Goal: Task Accomplishment & Management: Complete application form

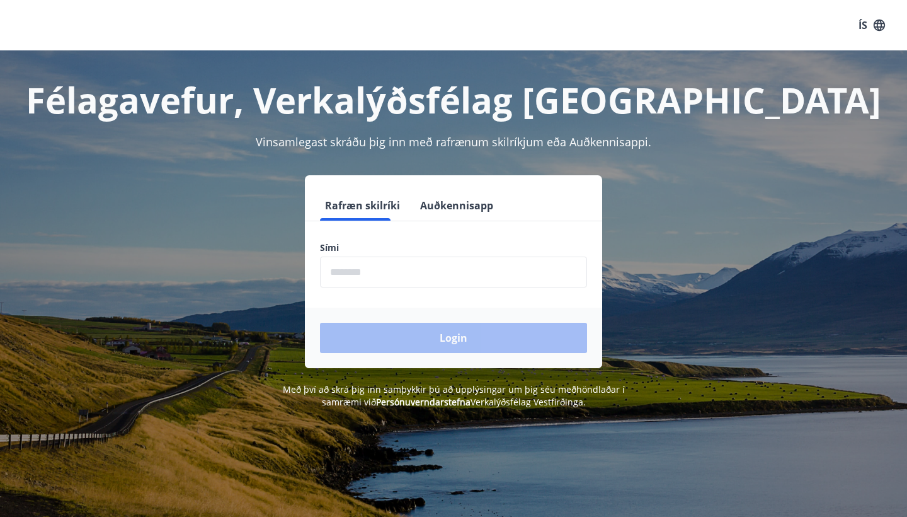
click at [379, 271] on input "phone" at bounding box center [453, 271] width 267 height 31
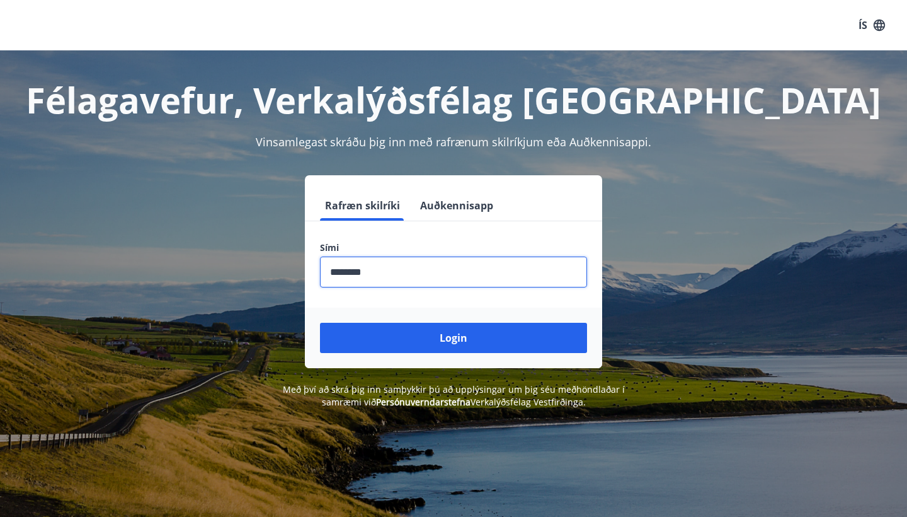
type input "********"
click at [454, 338] on button "Login" at bounding box center [453, 338] width 267 height 30
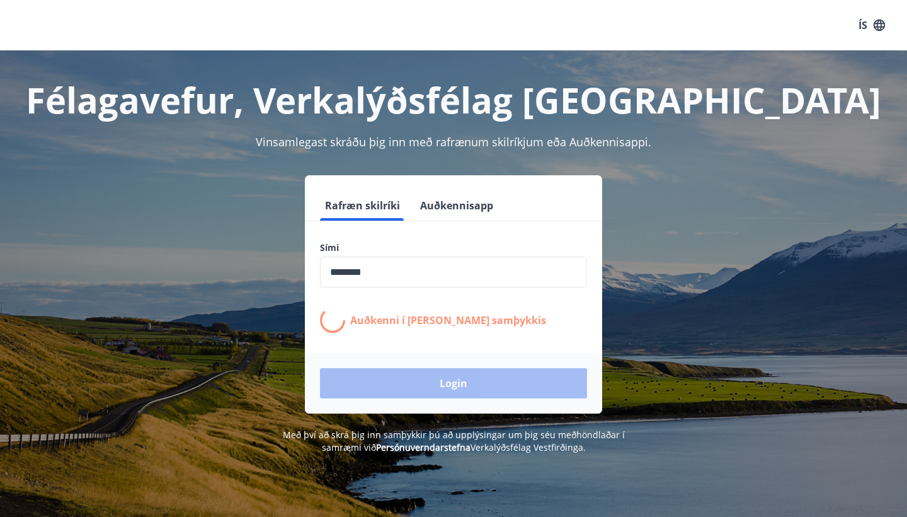
click at [429, 364] on div "Login" at bounding box center [453, 383] width 297 height 60
click at [411, 324] on p "Auðkenni í síma bíður samþykkis" at bounding box center [448, 320] width 196 height 14
drag, startPoint x: 422, startPoint y: 268, endPoint x: 311, endPoint y: 271, distance: 111.6
click at [311, 271] on div "Sími ​ Auðkenni í síma bíður samþykkis" at bounding box center [453, 286] width 297 height 91
type input "********"
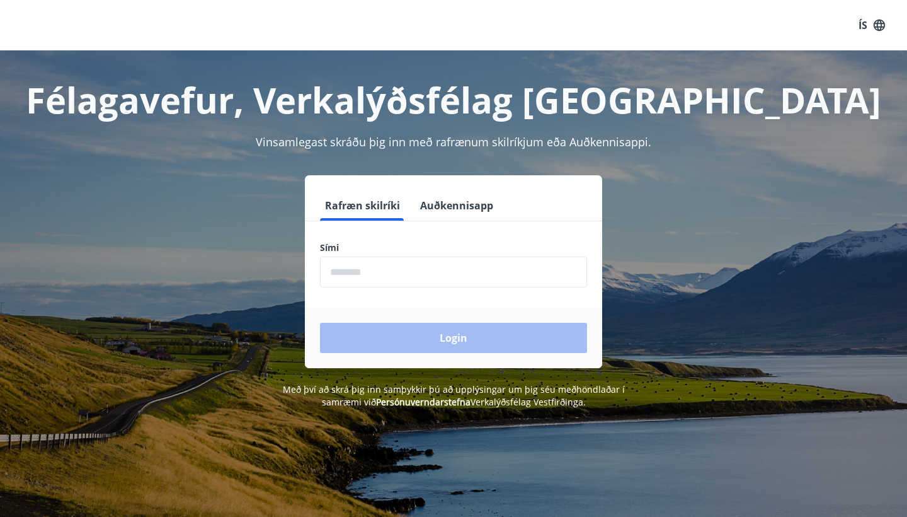
click at [401, 283] on input "phone" at bounding box center [453, 271] width 267 height 31
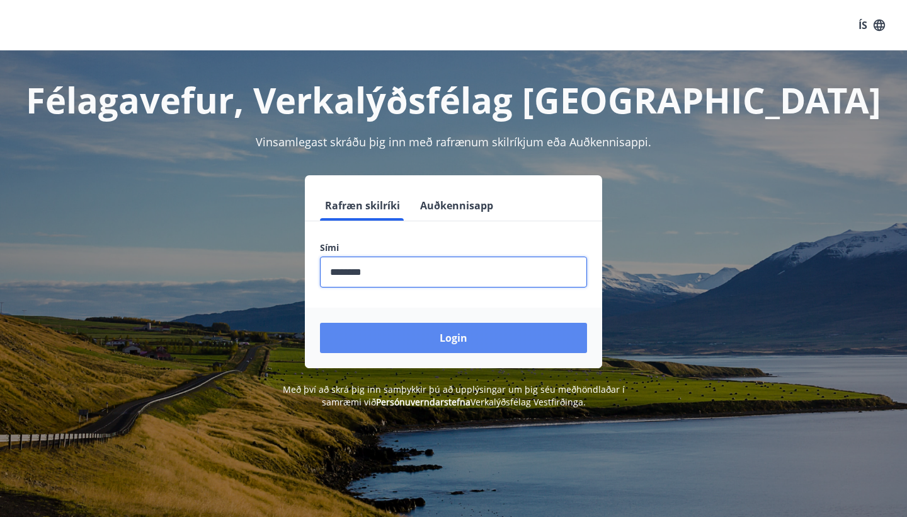
type input "********"
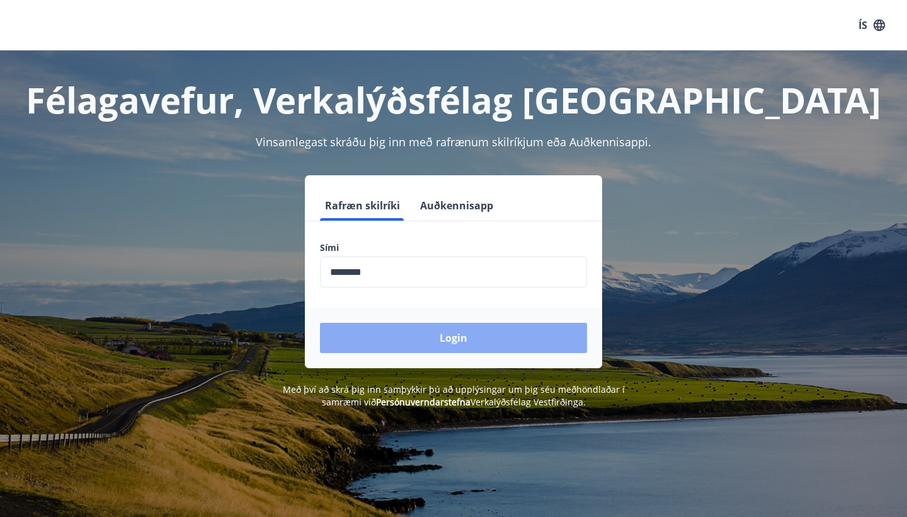
click at [409, 338] on button "Login" at bounding box center [453, 338] width 267 height 30
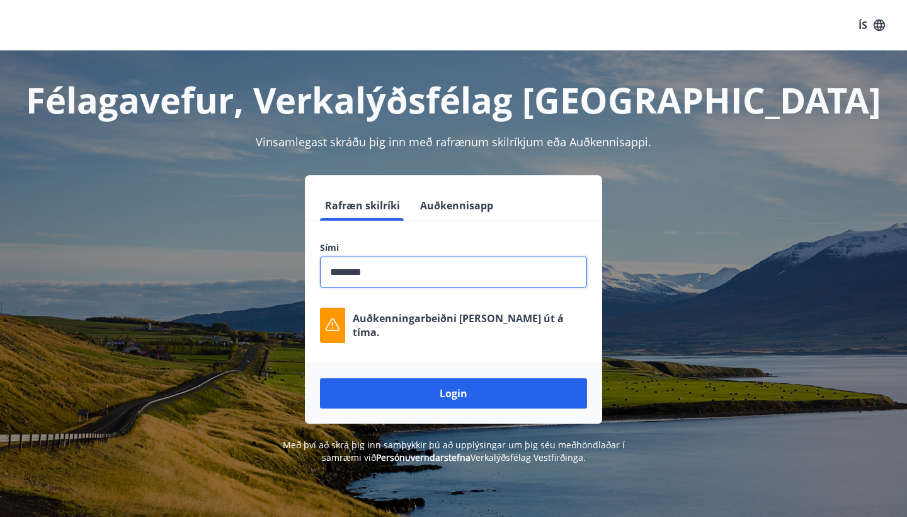
click at [461, 269] on input "phone" at bounding box center [453, 271] width 267 height 31
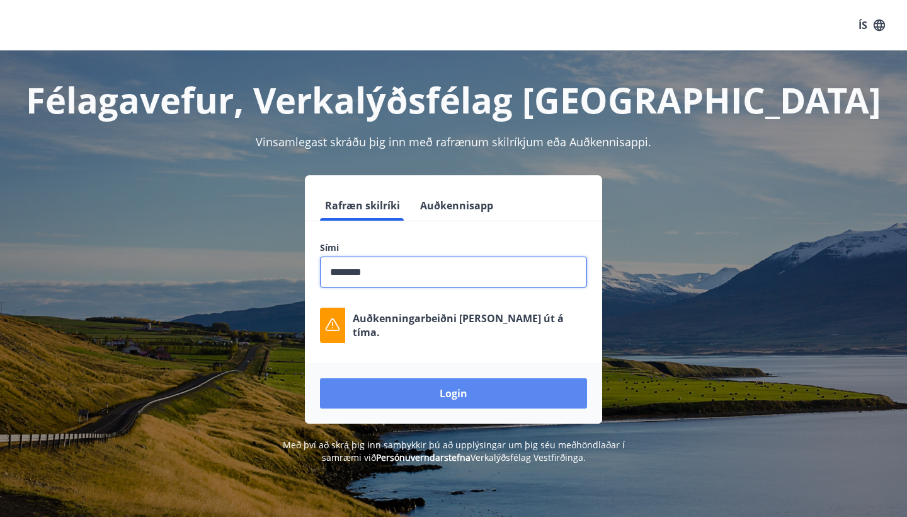
click at [438, 392] on button "Login" at bounding box center [453, 393] width 267 height 30
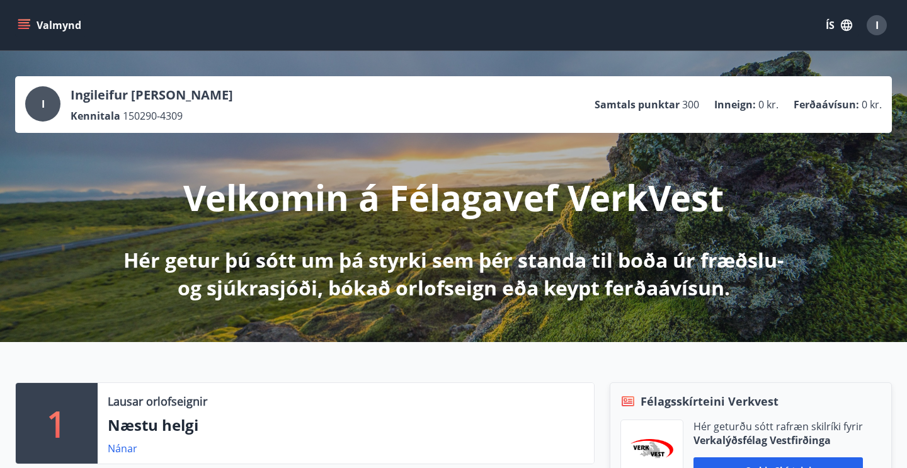
click at [31, 22] on button "Valmynd" at bounding box center [50, 25] width 71 height 23
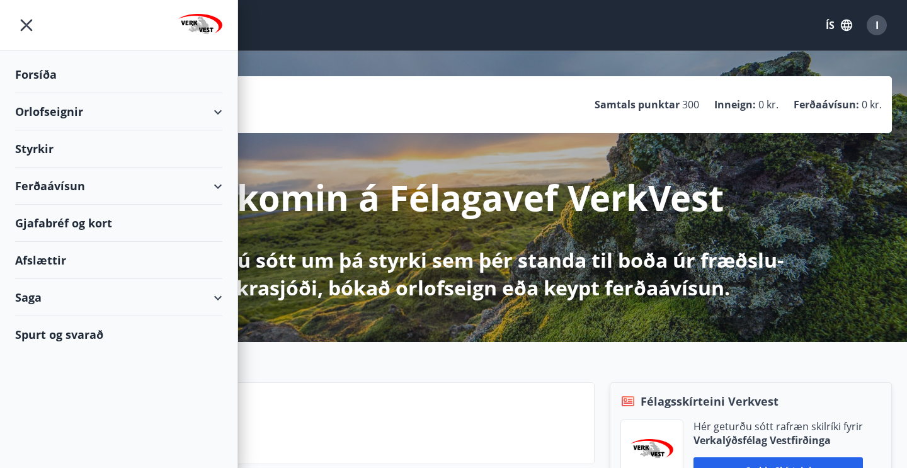
click at [36, 151] on div "Styrkir" at bounding box center [118, 148] width 207 height 37
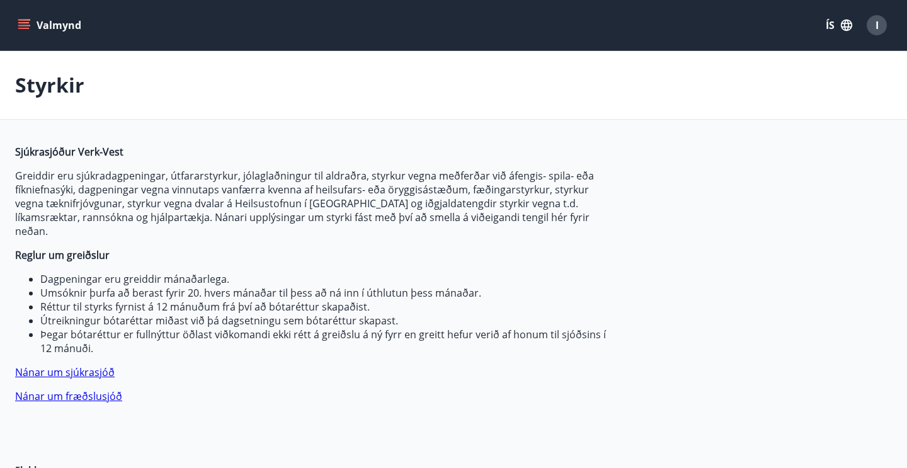
click at [20, 23] on icon "menu" at bounding box center [23, 22] width 11 height 1
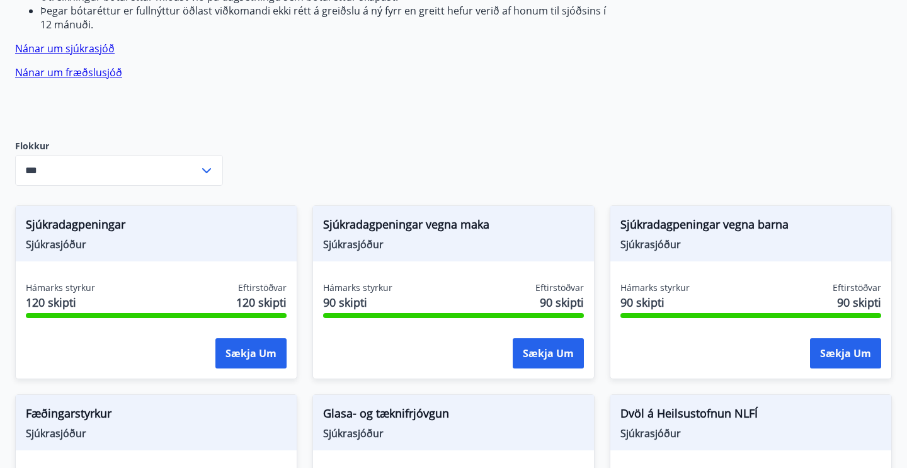
scroll to position [335, 0]
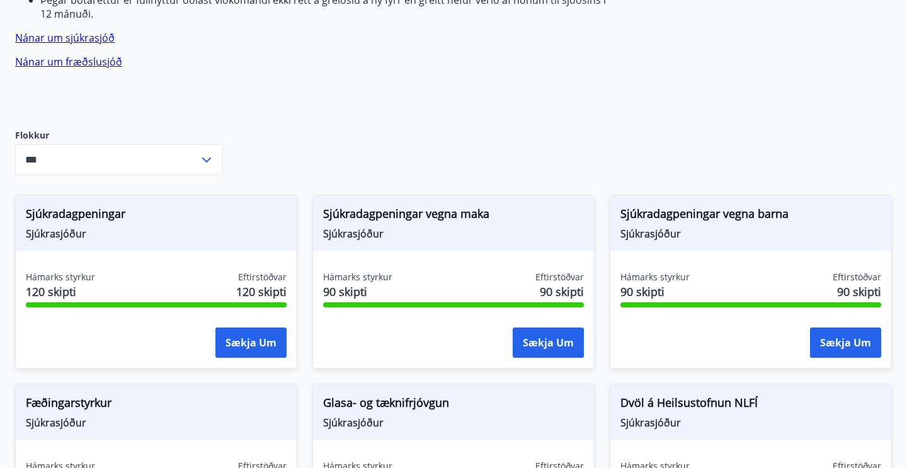
click at [204, 152] on icon at bounding box center [206, 159] width 15 height 15
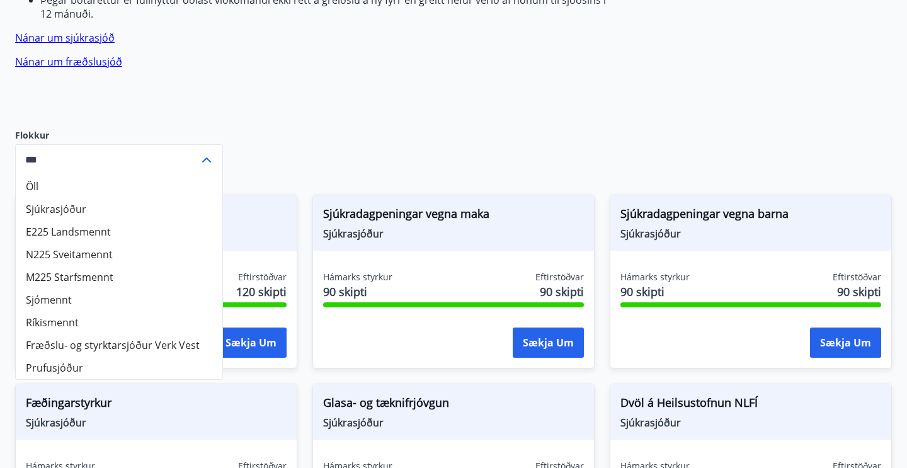
click at [79, 334] on li "Fræðslu- og styrktarsjóður Verk Vest" at bounding box center [119, 345] width 207 height 23
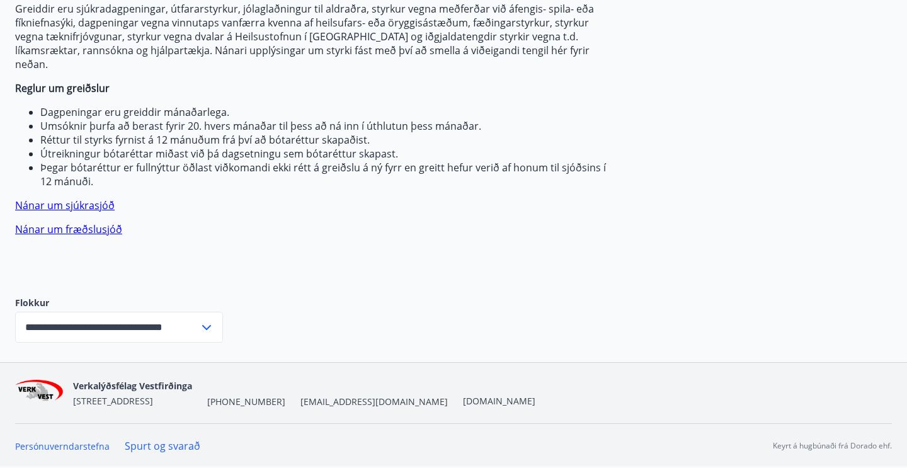
scroll to position [153, 0]
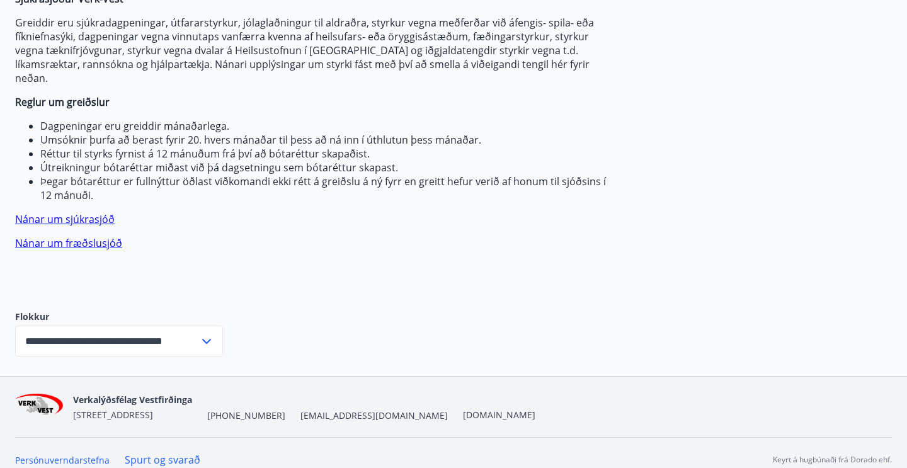
click at [189, 248] on div "Sjúkrasjóður Verk-Vest Greiddir eru sjúkradagpeningar, útfararstyrkur, jólaglað…" at bounding box center [312, 141] width 595 height 299
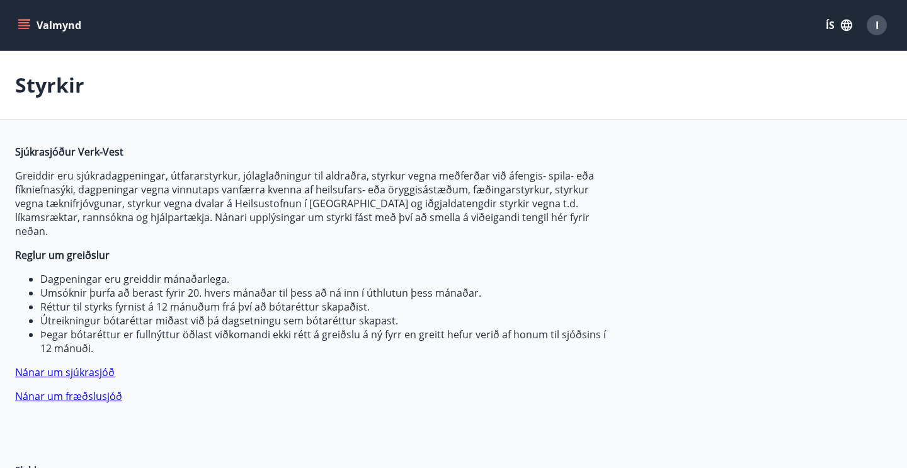
scroll to position [0, 0]
click at [15, 30] on button "Valmynd" at bounding box center [50, 25] width 71 height 23
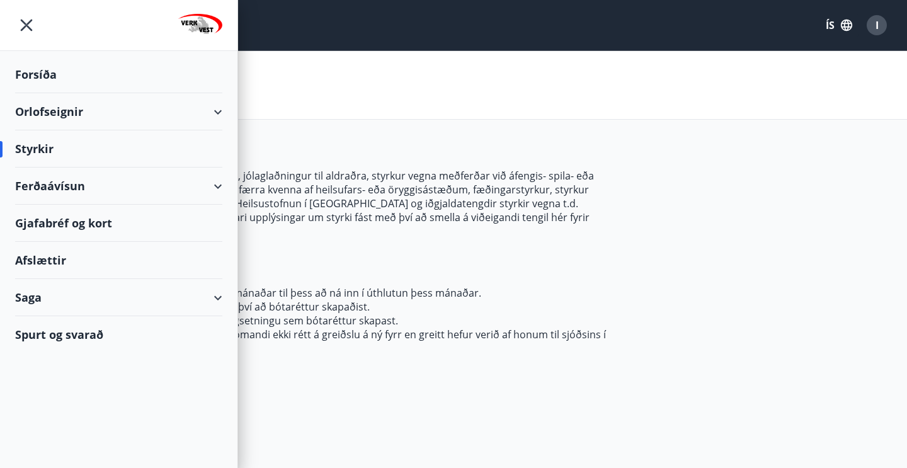
click at [215, 185] on div "Ferðaávísun" at bounding box center [118, 186] width 207 height 37
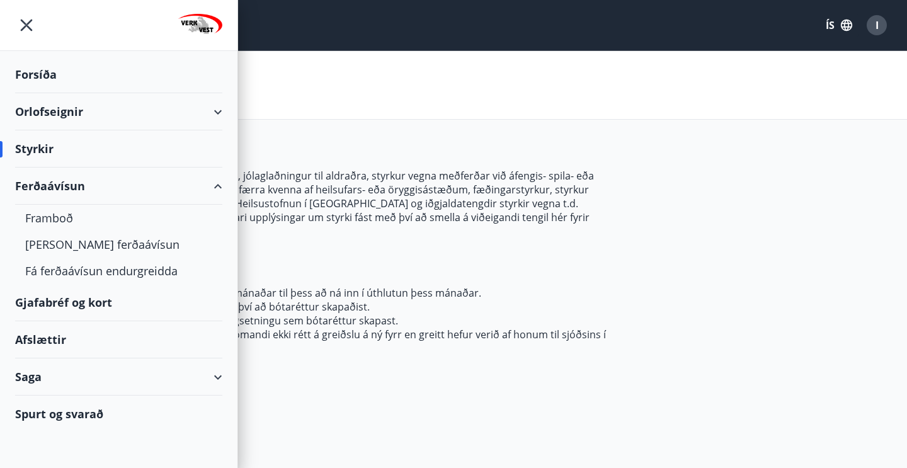
click at [224, 185] on icon at bounding box center [217, 186] width 15 height 15
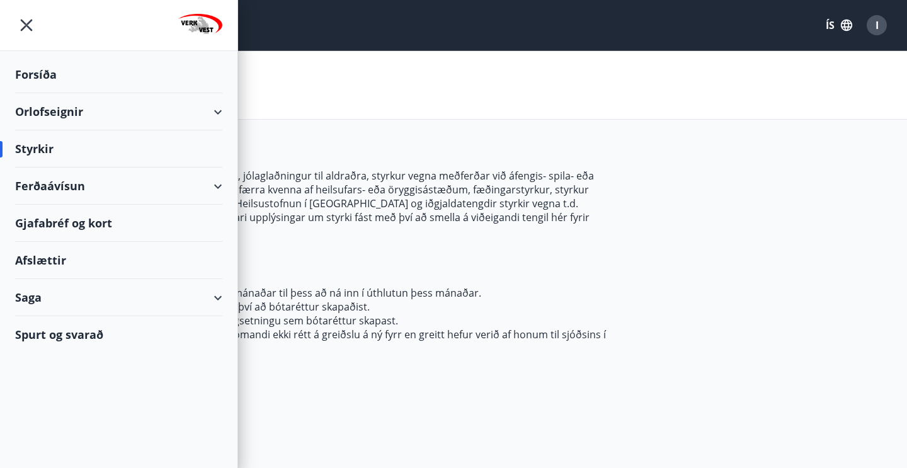
click at [38, 146] on div "Styrkir" at bounding box center [118, 148] width 207 height 37
click at [275, 134] on main "**********" at bounding box center [453, 290] width 907 height 478
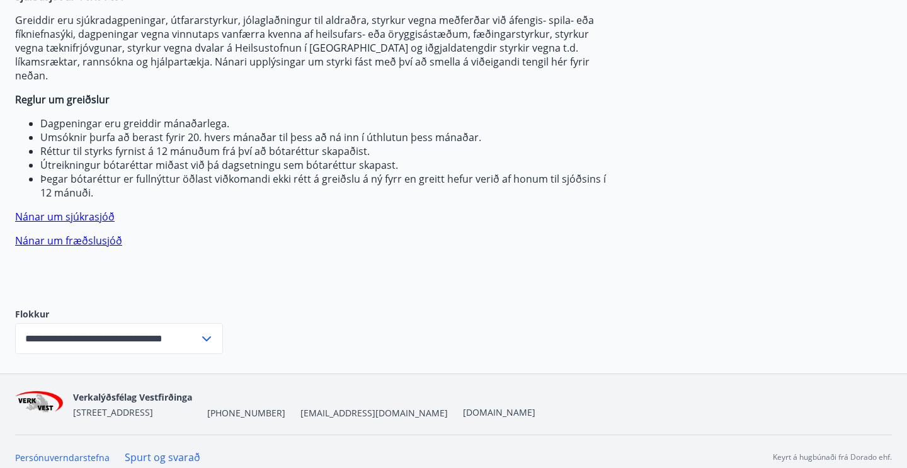
scroll to position [153, 0]
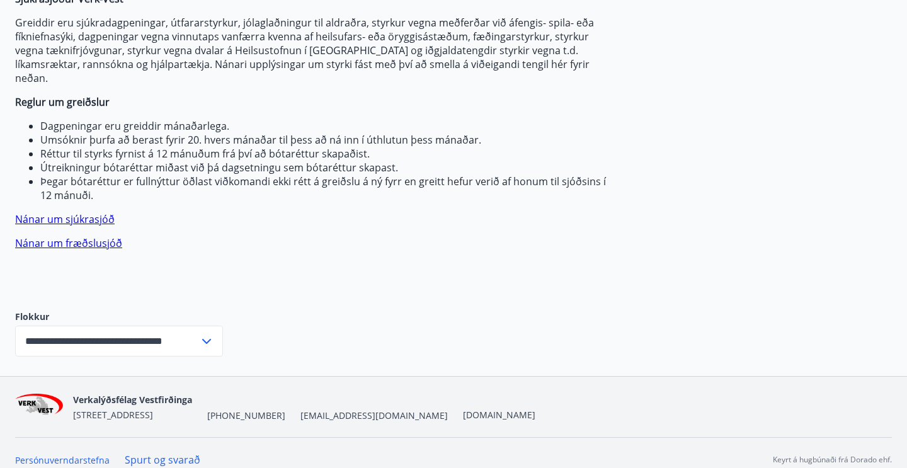
click at [144, 332] on input "**********" at bounding box center [107, 341] width 184 height 31
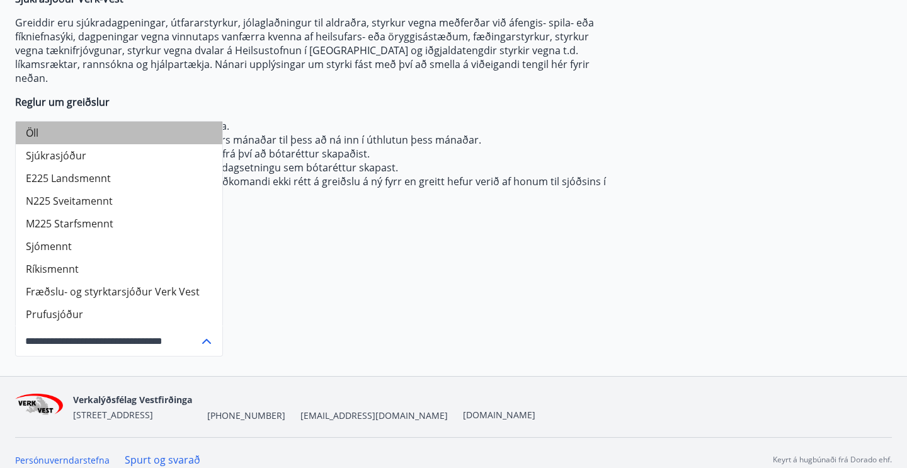
click at [124, 128] on li "Öll" at bounding box center [119, 133] width 207 height 23
type input "***"
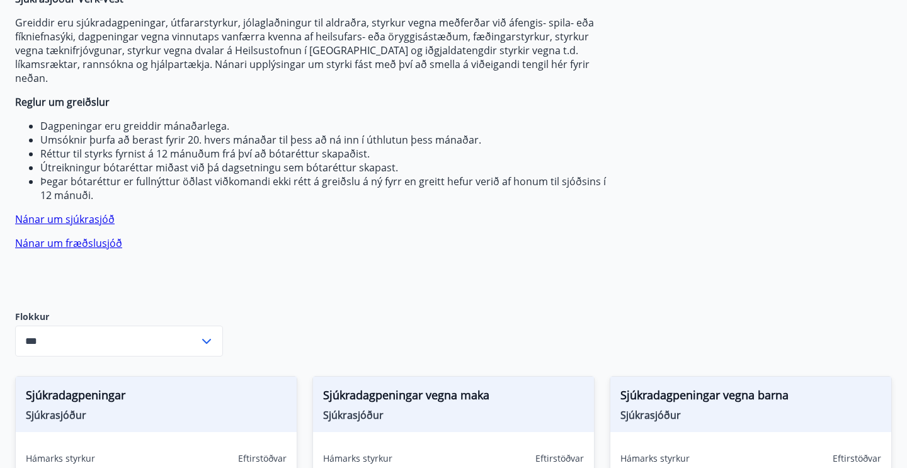
click at [295, 270] on div "Sjúkrasjóður Verk-Vest Greiddir eru sjúkradagpeningar, útfararstyrkur, jólaglað…" at bounding box center [312, 141] width 595 height 299
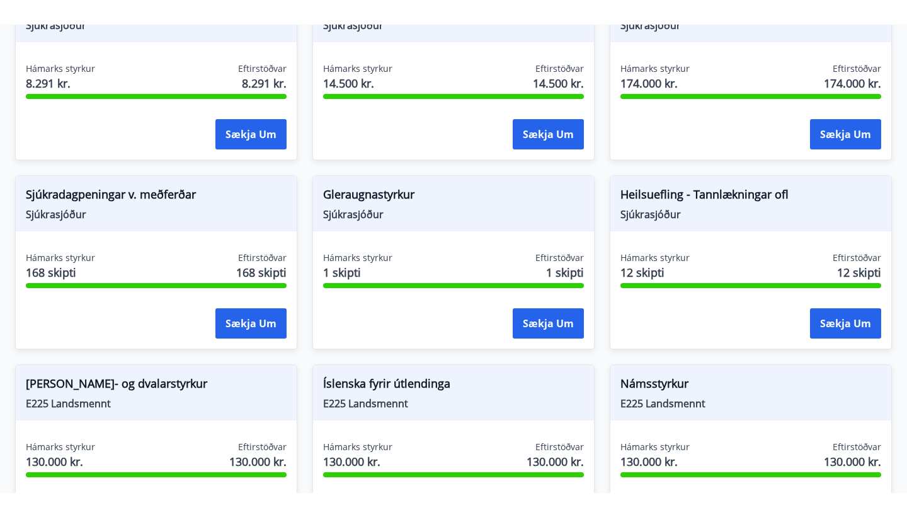
scroll to position [956, 0]
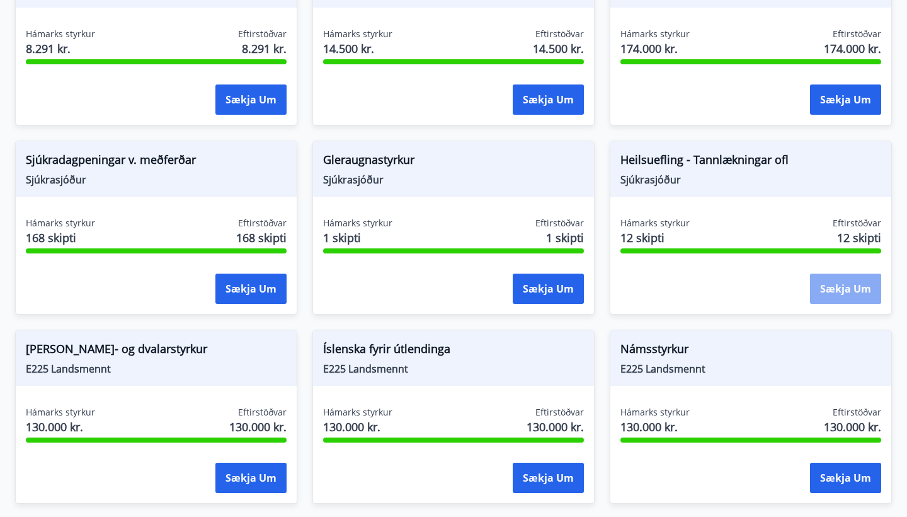
click at [848, 274] on button "Sækja um" at bounding box center [845, 288] width 71 height 30
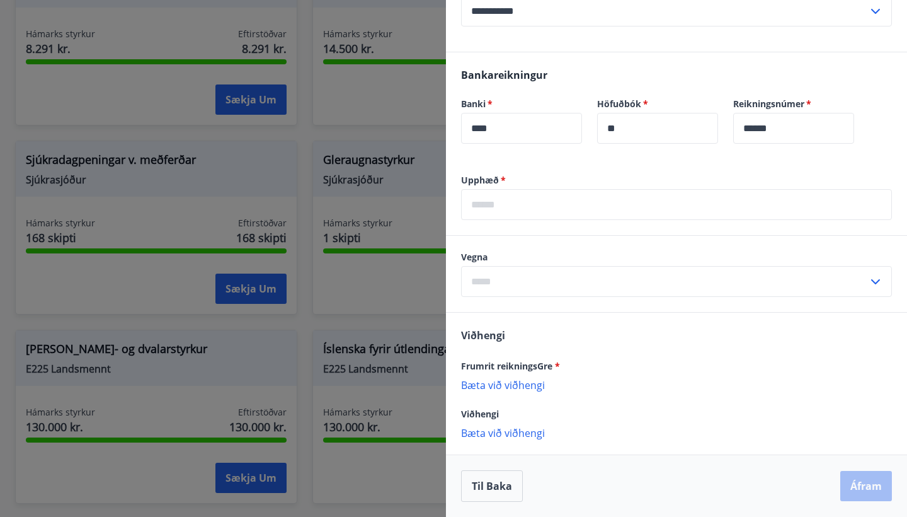
scroll to position [687, 0]
click at [871, 282] on icon at bounding box center [875, 281] width 15 height 15
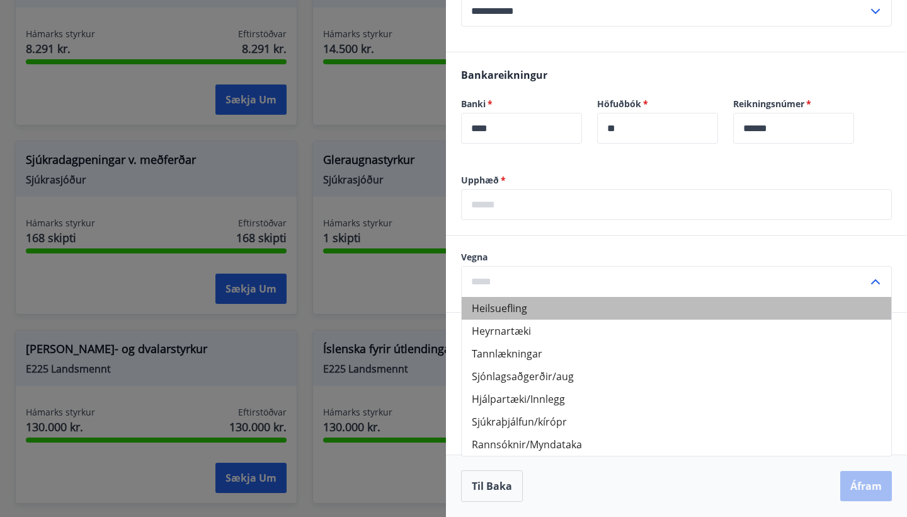
click at [501, 310] on li "Heilsuefling" at bounding box center [677, 308] width 430 height 23
type input "**********"
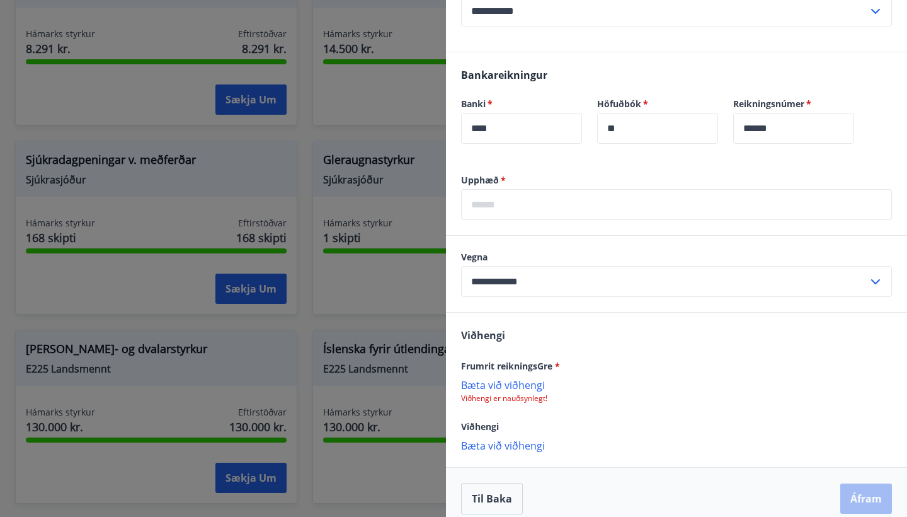
click at [648, 462] on div "Viðhengi Frumrit reikningsGre * [PERSON_NAME] við viðhengi Viðhengi er nauðsynl…" at bounding box center [676, 389] width 461 height 154
click at [506, 447] on p "Bæta við viðhengi" at bounding box center [676, 444] width 431 height 13
click at [479, 448] on p "Bæta við viðhengi" at bounding box center [676, 444] width 431 height 13
click at [500, 472] on p "Bæta við viðhengi" at bounding box center [676, 471] width 431 height 13
click at [721, 164] on div "Bankareikningur Banki   * **** ​ Höfuðbók   * ** ​ Reikningsnúmer   * ****** ​" at bounding box center [676, 113] width 461 height 122
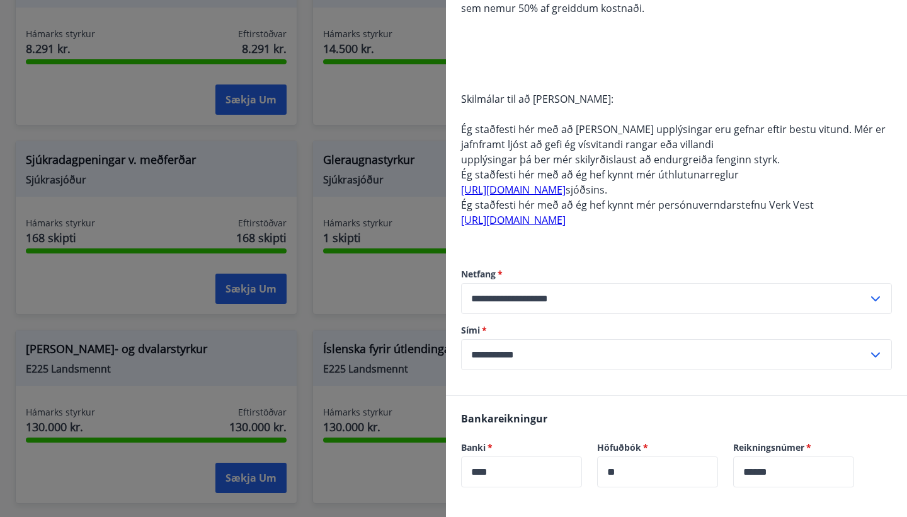
scroll to position [348, 0]
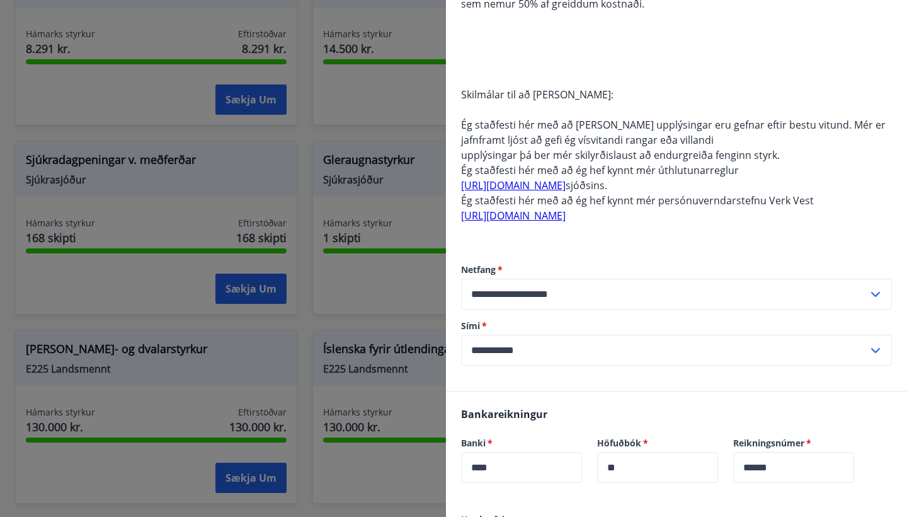
click at [534, 17] on div "Greiddir eru iðgjaldatengdir styrkir til félagsmanna vegna eftirfarandi: a) Lík…" at bounding box center [676, 12] width 431 height 454
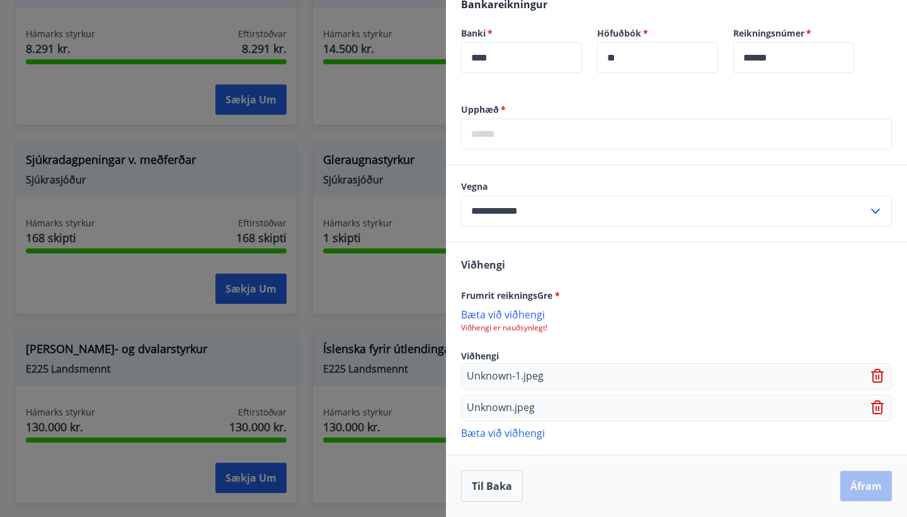
scroll to position [758, 0]
click at [595, 313] on p "Bæta við viðhengi" at bounding box center [676, 313] width 431 height 13
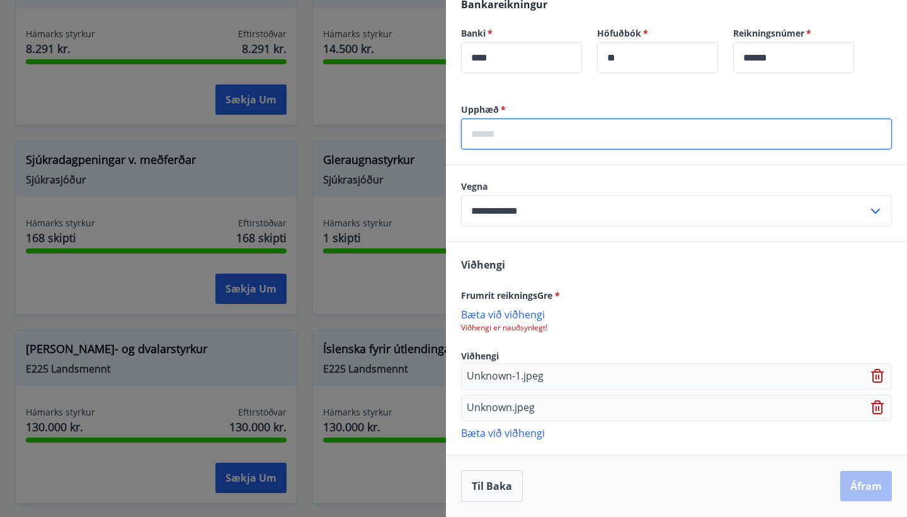
click at [520, 139] on input "text" at bounding box center [676, 133] width 431 height 31
click at [542, 123] on input "text" at bounding box center [676, 133] width 431 height 31
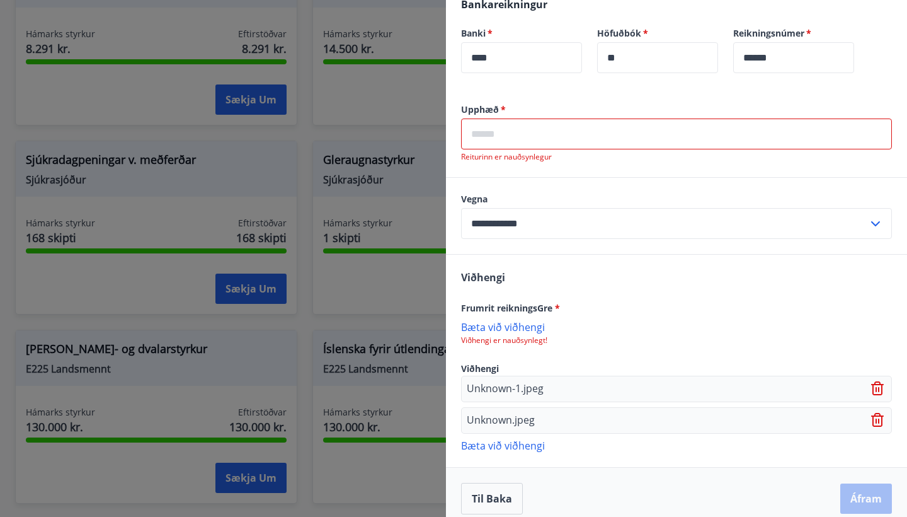
click at [542, 92] on div "Bankareikningur Banki   * **** ​ Höfuðbók   * ** ​ Reikningsnúmer   * ****** ​" at bounding box center [676, 43] width 461 height 122
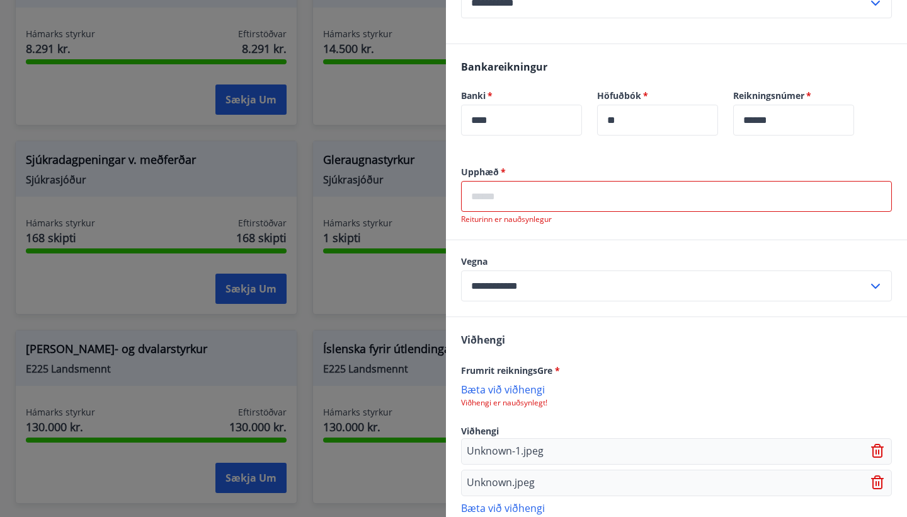
scroll to position [675, 0]
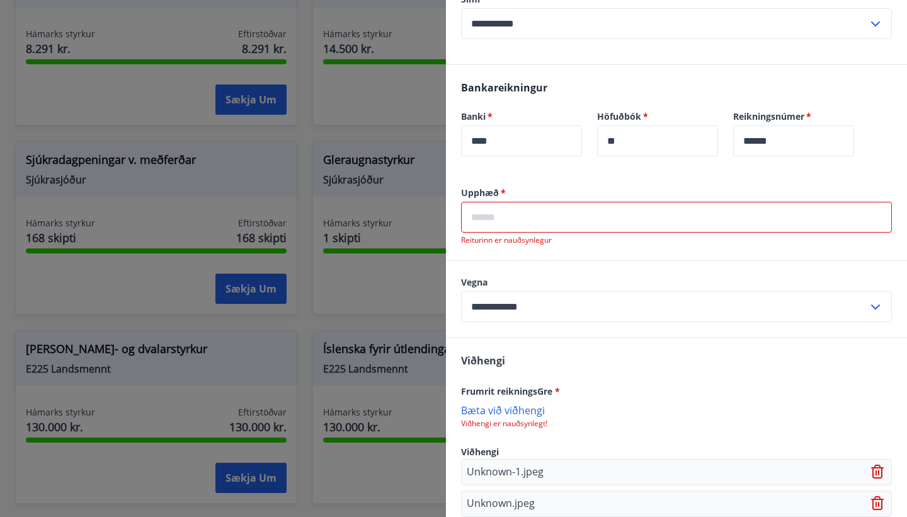
click at [505, 239] on p "Reiturinn er nauðsynlegur" at bounding box center [676, 240] width 431 height 10
click at [505, 212] on input "text" at bounding box center [676, 217] width 431 height 31
type input "*"
click at [533, 193] on label "Upphæð   *" at bounding box center [676, 192] width 431 height 13
click at [515, 227] on input "*" at bounding box center [676, 217] width 431 height 31
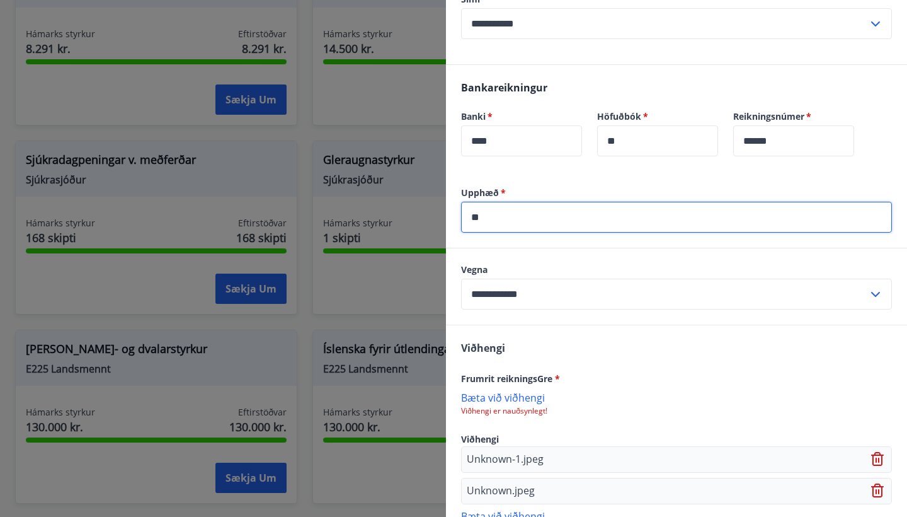
type input "*"
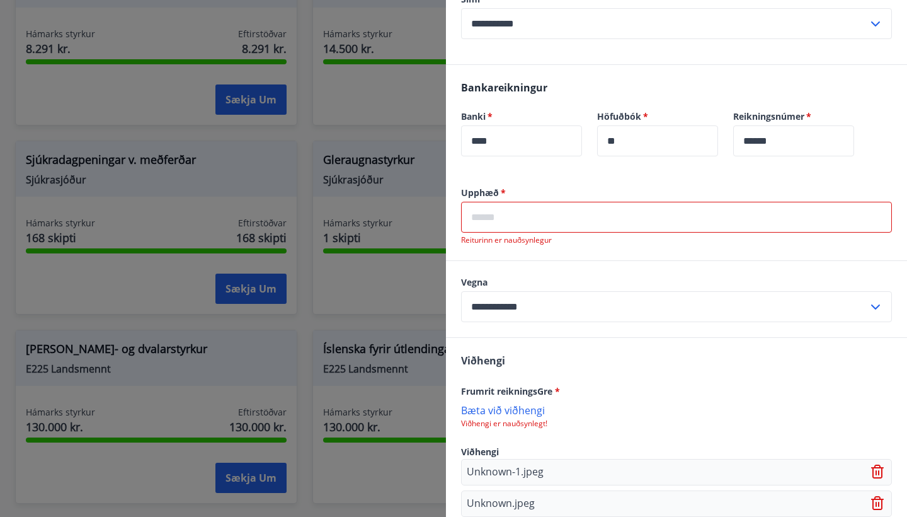
click at [580, 180] on div "Bankareikningur Banki   * **** ​ Höfuðbók   * ** ​ Reikningsnúmer   * ****** ​" at bounding box center [676, 126] width 461 height 122
click at [663, 383] on div "Frumrit reikningsGre *" at bounding box center [676, 390] width 431 height 15
click at [551, 183] on div "Bankareikningur Banki   * **** ​ Höfuðbók   * ** ​ Reikningsnúmer   * ****** ​" at bounding box center [676, 126] width 461 height 122
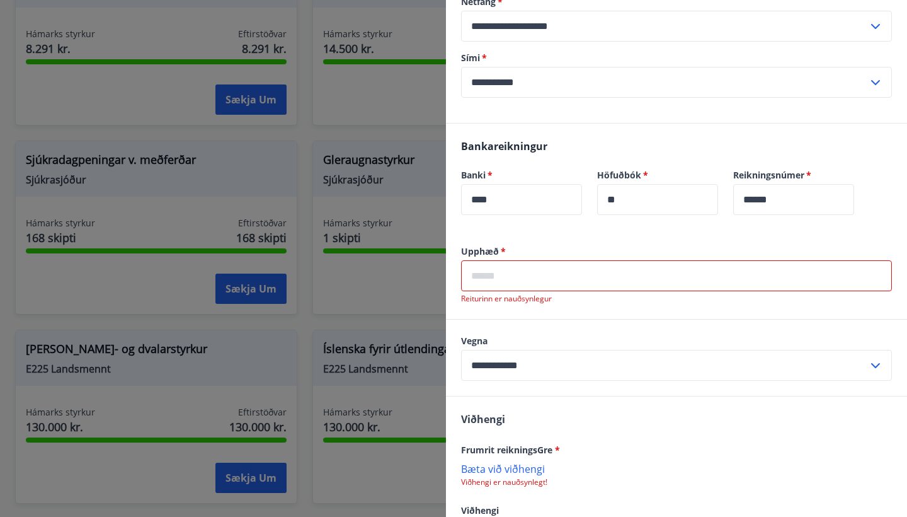
scroll to position [614, 0]
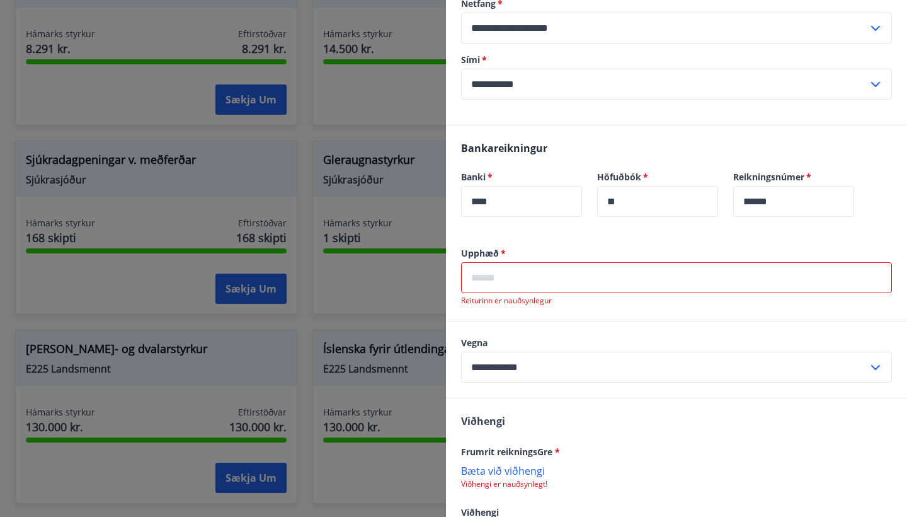
click at [503, 284] on input "text" at bounding box center [676, 277] width 431 height 31
click at [520, 258] on label "Upphæð   *" at bounding box center [676, 253] width 431 height 13
click at [486, 277] on input "**" at bounding box center [676, 277] width 431 height 31
type input "*"
click at [701, 161] on div "Höfuðbók   * ** ​" at bounding box center [650, 186] width 136 height 61
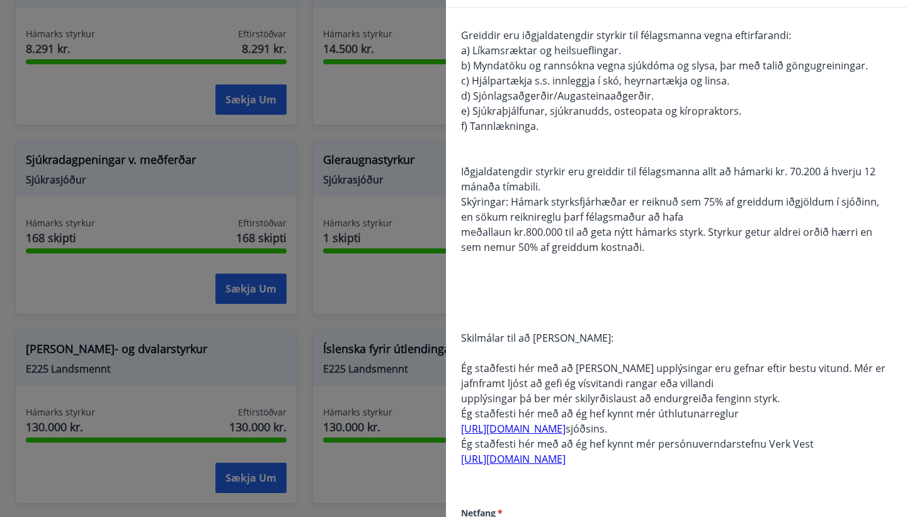
scroll to position [134, 0]
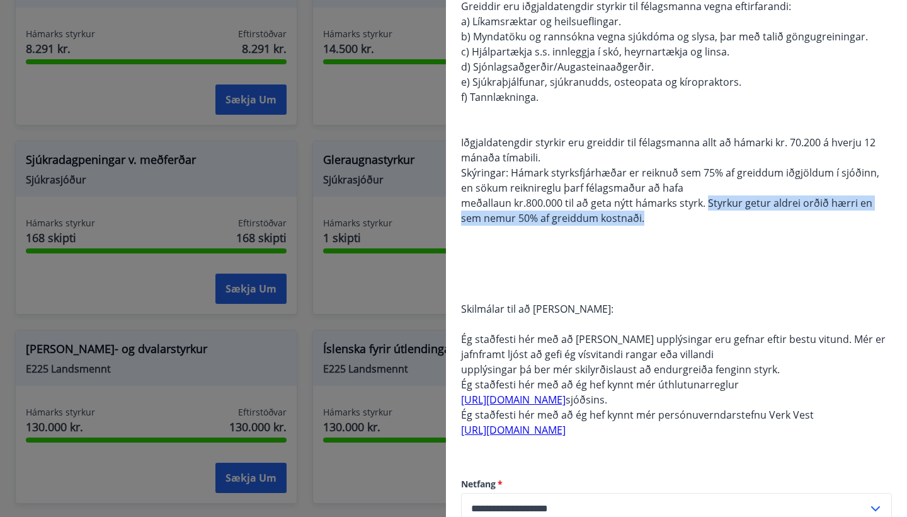
drag, startPoint x: 707, startPoint y: 202, endPoint x: 680, endPoint y: 223, distance: 34.5
click at [680, 223] on div "Greiddir eru iðgjaldatengdir styrkir til félagsmanna vegna eftirfarandi: a) Lík…" at bounding box center [676, 226] width 431 height 454
copy span "Styrkur getur aldrei orðið hærri en sem nemur 50% af greiddum kostnaði."
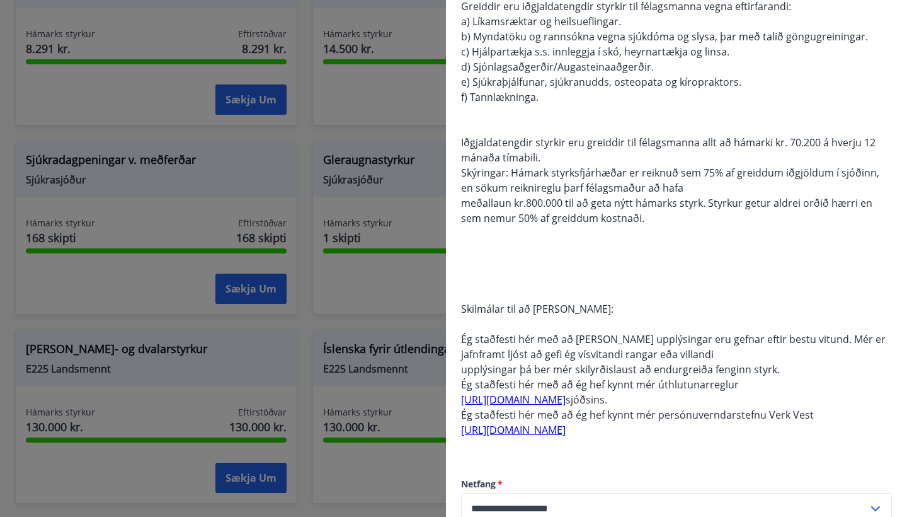
click at [561, 289] on div "Greiddir eru iðgjaldatengdir styrkir til félagsmanna vegna eftirfarandi: a) Lík…" at bounding box center [676, 226] width 431 height 454
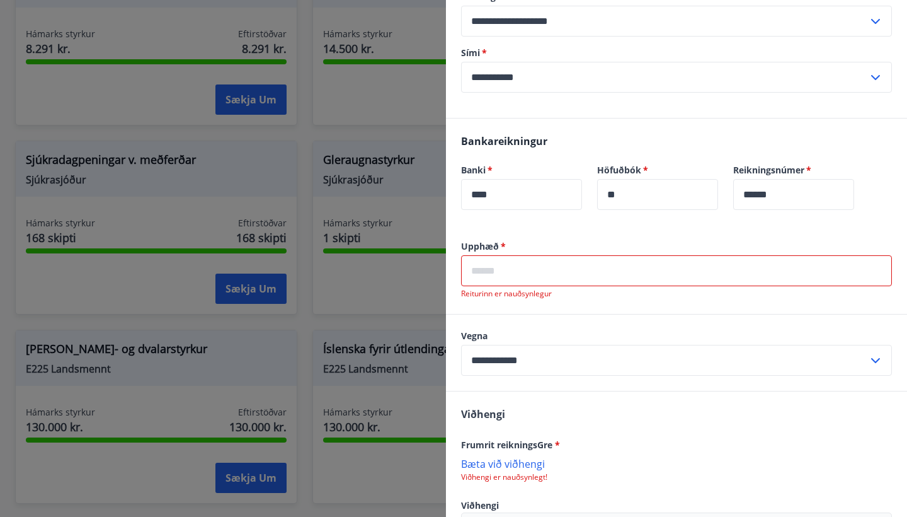
scroll to position [628, 0]
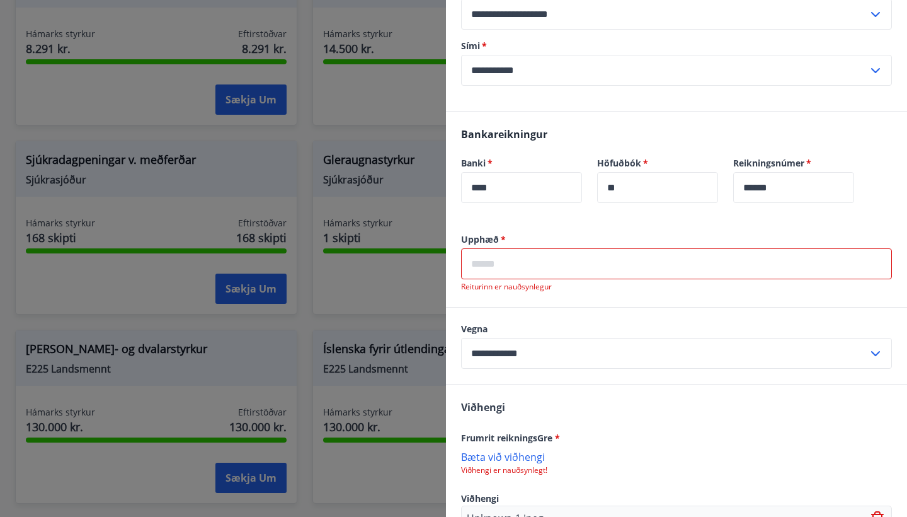
click at [485, 263] on input "text" at bounding box center [676, 263] width 431 height 31
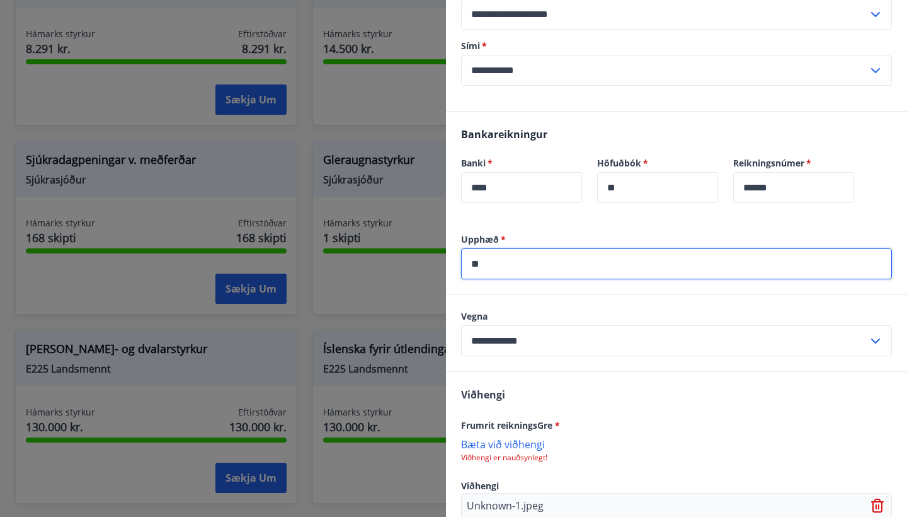
click at [706, 415] on div "Viðhengi Frumrit reikningsGre * [PERSON_NAME] við viðhengi Viðhengi er nauðsynl…" at bounding box center [676, 478] width 461 height 212
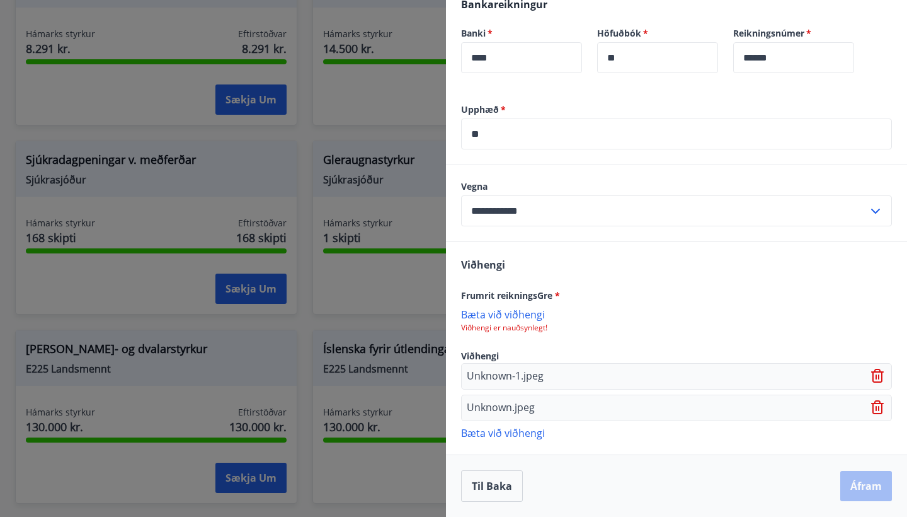
scroll to position [758, 0]
click at [861, 482] on div "Til baka Áfram" at bounding box center [676, 485] width 431 height 31
click at [531, 321] on div "[PERSON_NAME] við viðhengi Viðhengi er nauðsynlegt!" at bounding box center [676, 319] width 431 height 25
click at [525, 329] on p "Viðhengi er nauðsynlegt!" at bounding box center [676, 328] width 431 height 10
click at [507, 323] on p "Viðhengi er nauðsynlegt!" at bounding box center [676, 328] width 431 height 10
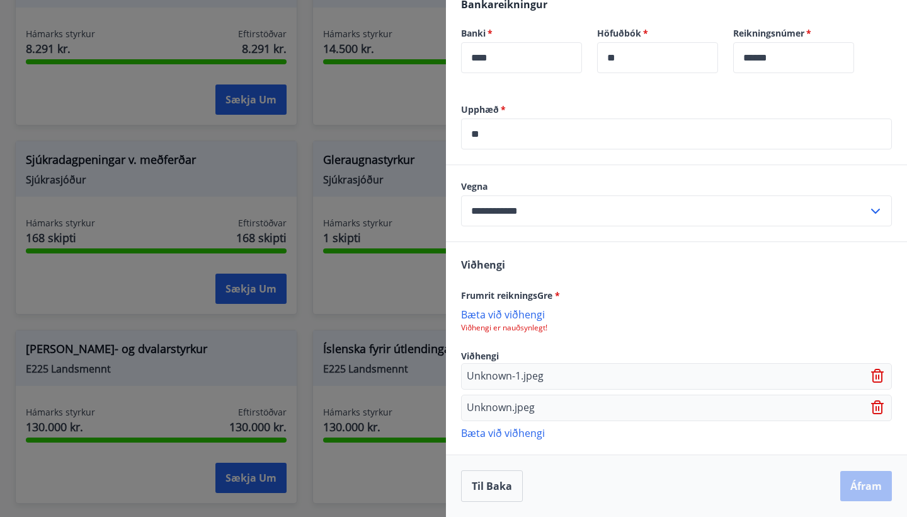
click at [511, 315] on p "Bæta við viðhengi" at bounding box center [676, 313] width 431 height 13
click at [505, 313] on p "Bæta við viðhengi" at bounding box center [676, 313] width 431 height 13
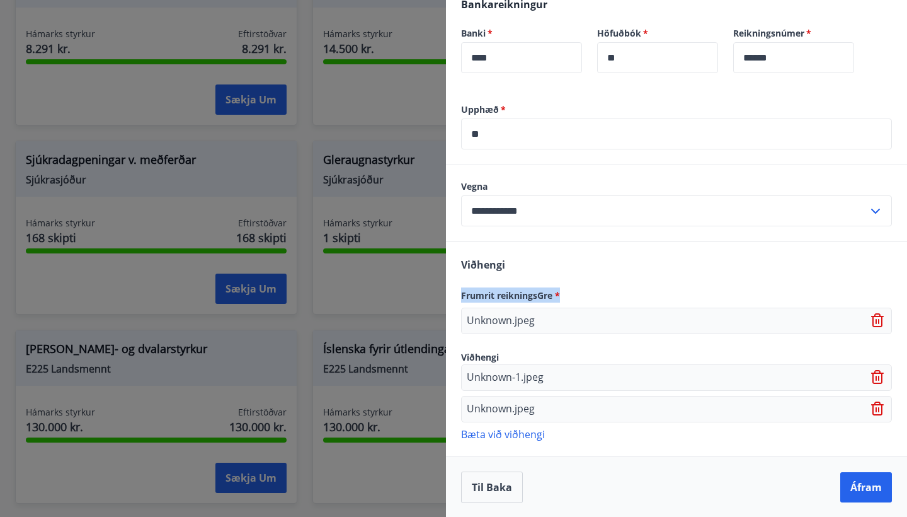
drag, startPoint x: 561, startPoint y: 295, endPoint x: 461, endPoint y: 294, distance: 100.8
click at [461, 294] on div "[PERSON_NAME] reikningsGre * Unknown.jpeg Viðhengi Unknown-1.jpeg Unknown.jpeg …" at bounding box center [676, 348] width 461 height 213
copy span "Frumrit reikningsGre *"
click at [657, 265] on div "[PERSON_NAME] reikningsGre * Unknown.jpeg Viðhengi Unknown-1.jpeg Unknown.jpeg …" at bounding box center [676, 348] width 461 height 213
click at [879, 489] on button "Áfram" at bounding box center [866, 487] width 52 height 30
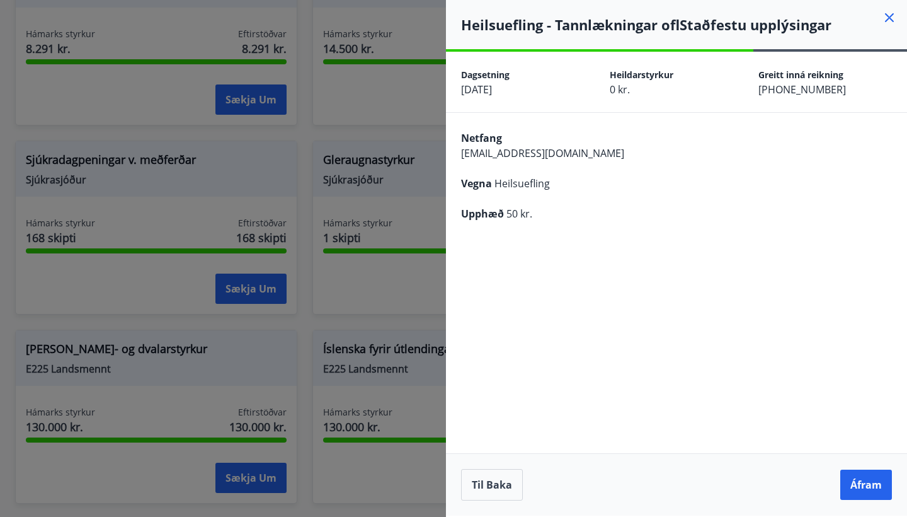
scroll to position [0, 0]
click at [482, 476] on button "Til baka" at bounding box center [492, 484] width 62 height 31
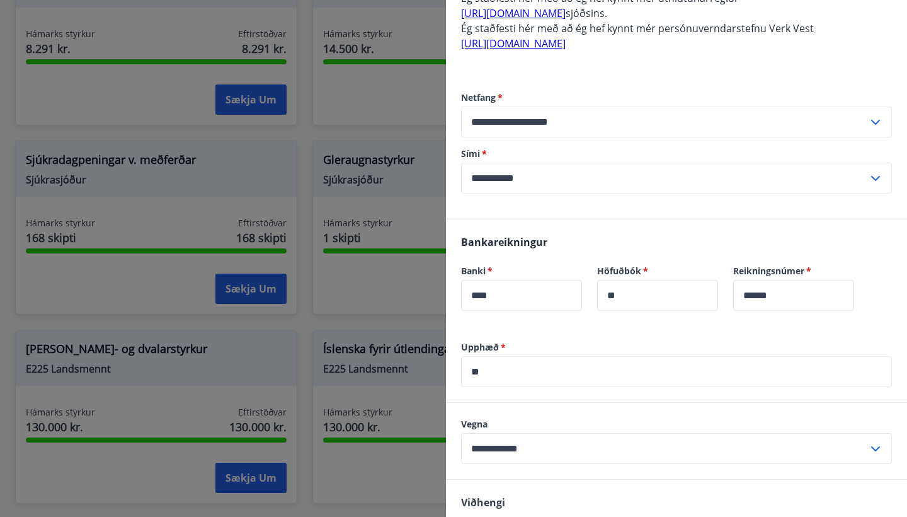
scroll to position [458, 0]
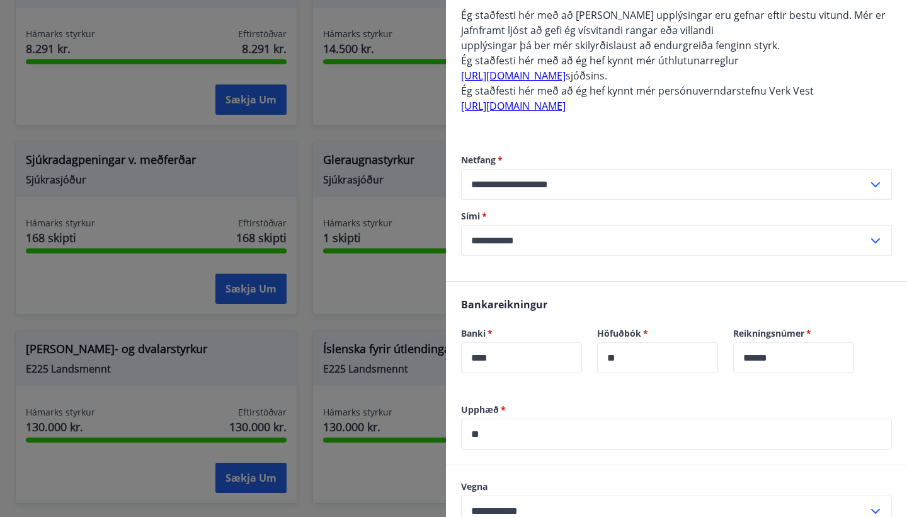
click at [523, 428] on input "**" at bounding box center [676, 433] width 431 height 31
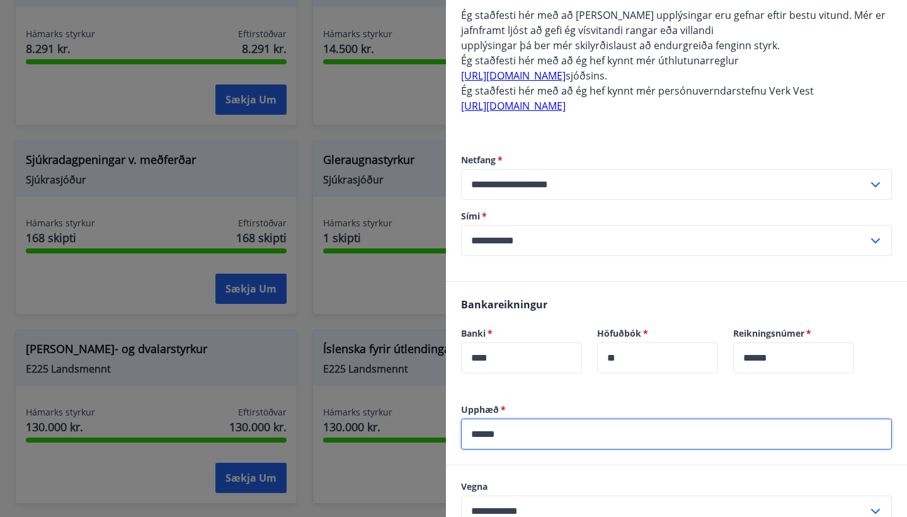
type input "******"
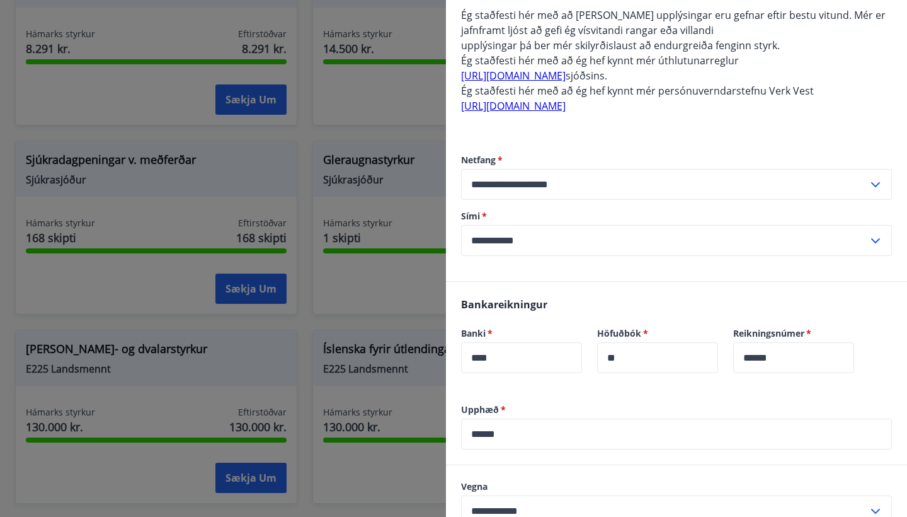
click at [886, 391] on div "Bankareikningur Banki   * **** ​ Höfuðbók   * ** ​ Reikningsnúmer   * ****** ​" at bounding box center [676, 343] width 461 height 122
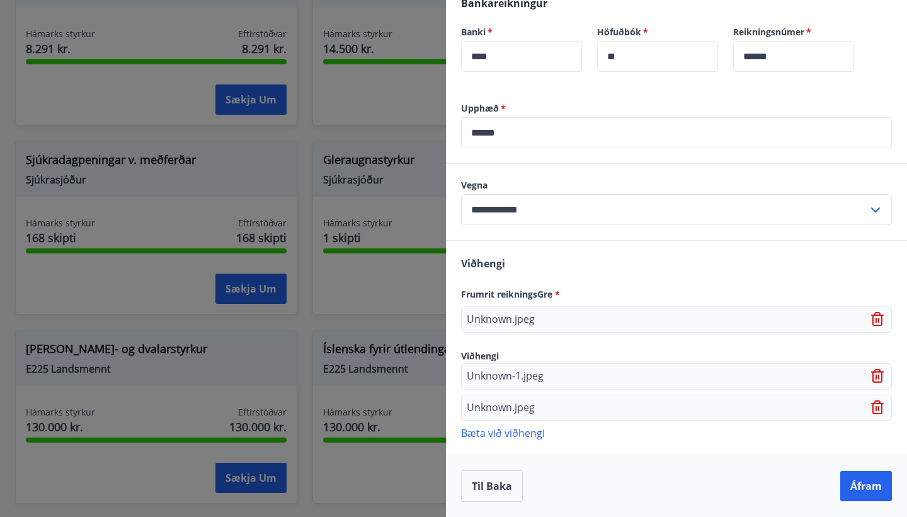
scroll to position [759, 0]
click at [866, 491] on button "Áfram" at bounding box center [866, 486] width 52 height 30
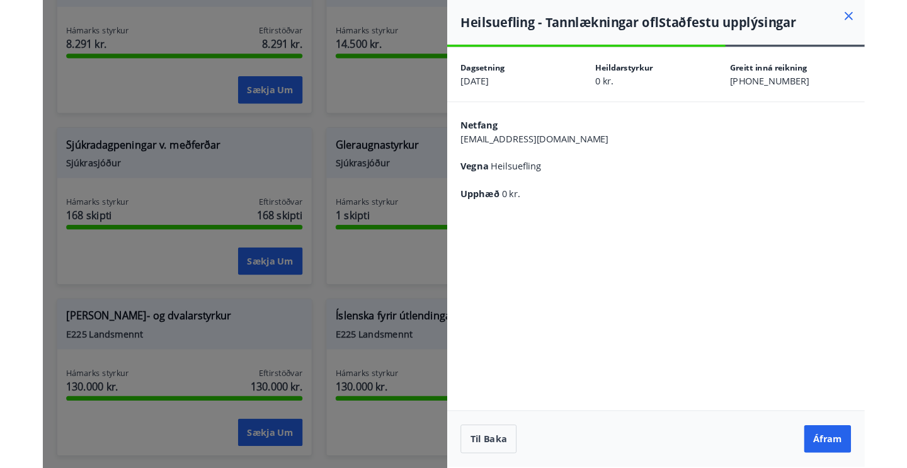
scroll to position [0, 0]
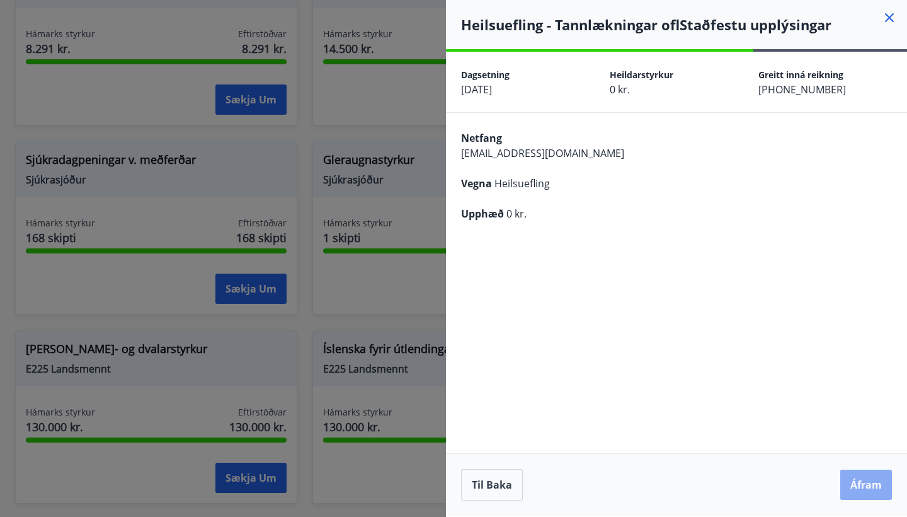
click at [868, 477] on button "Áfram" at bounding box center [866, 484] width 52 height 30
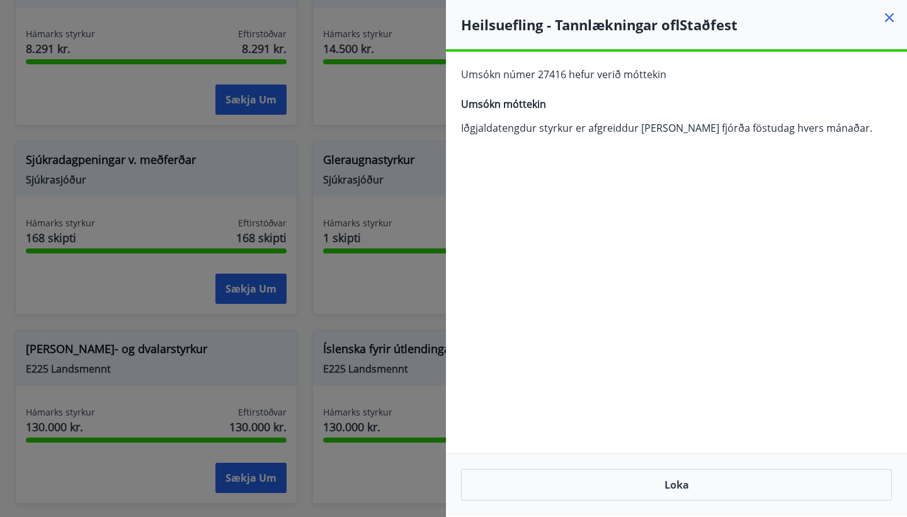
click at [824, 129] on p "Iðgjaldatengdur styrkur er afgreiddur [PERSON_NAME] fjórða föstudag hvers mánað…" at bounding box center [676, 128] width 431 height 14
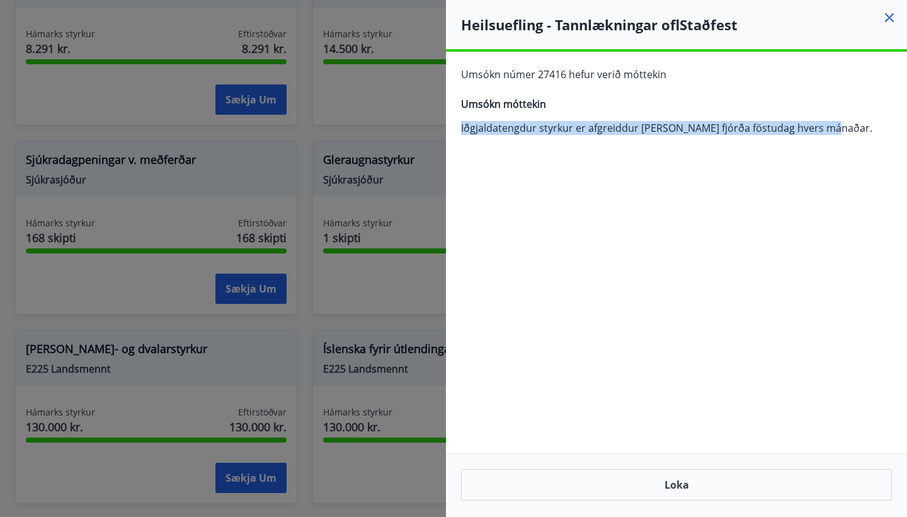
drag, startPoint x: 829, startPoint y: 129, endPoint x: 452, endPoint y: 125, distance: 377.4
click at [452, 125] on div "Umsókn númer 27416 hefur verið móttekin Umsókn móttekin Iðgjaldatengdur styrkur…" at bounding box center [676, 106] width 461 height 108
copy p "Iðgjaldatengdur styrkur er afgreiddur [PERSON_NAME] fjórða föstudag hvers mánað…"
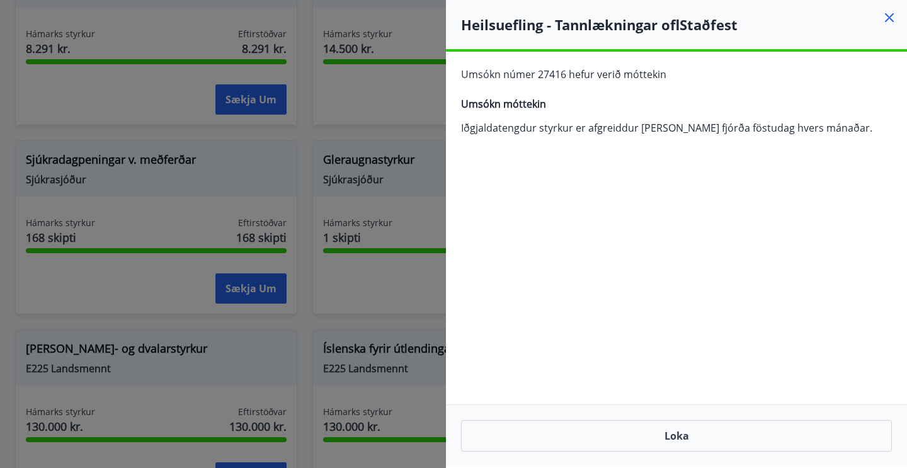
click at [896, 18] on icon at bounding box center [889, 17] width 15 height 15
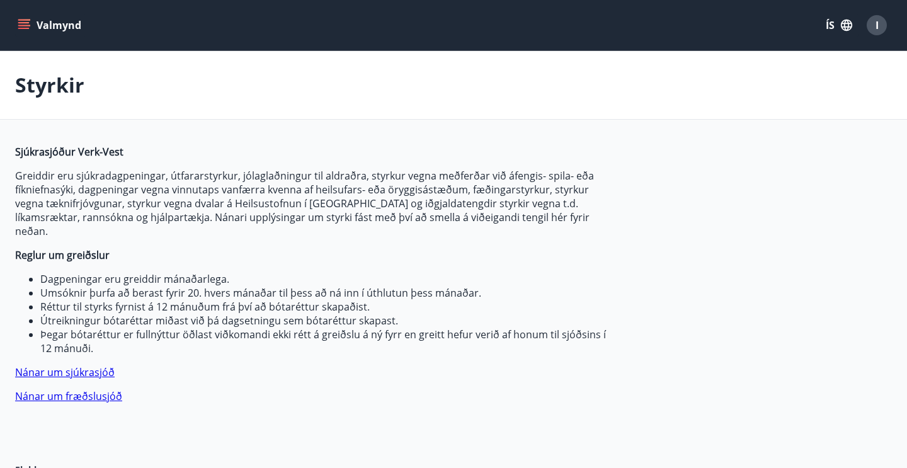
click at [873, 22] on div "I" at bounding box center [877, 25] width 20 height 20
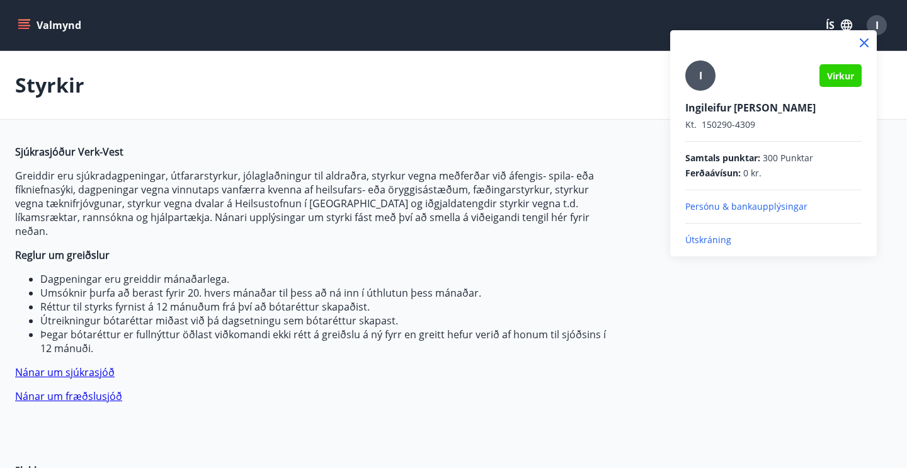
click at [690, 239] on p "Útskráning" at bounding box center [773, 240] width 176 height 13
